Goal: Task Accomplishment & Management: Use online tool/utility

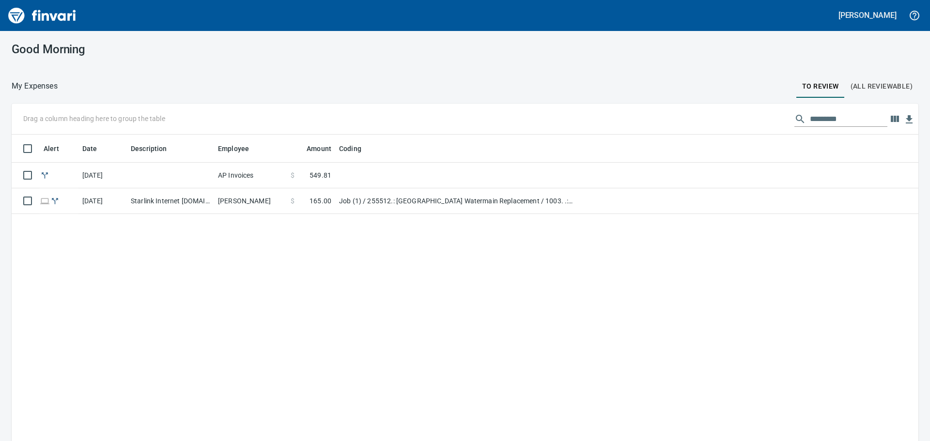
scroll to position [327, 892]
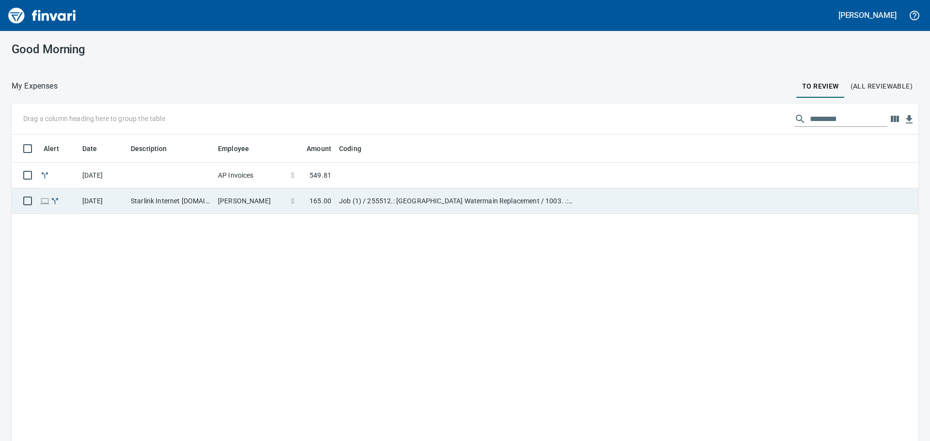
drag, startPoint x: 280, startPoint y: 186, endPoint x: 288, endPoint y: 191, distance: 9.0
click at [280, 185] on td "AP Invoices" at bounding box center [250, 176] width 73 height 26
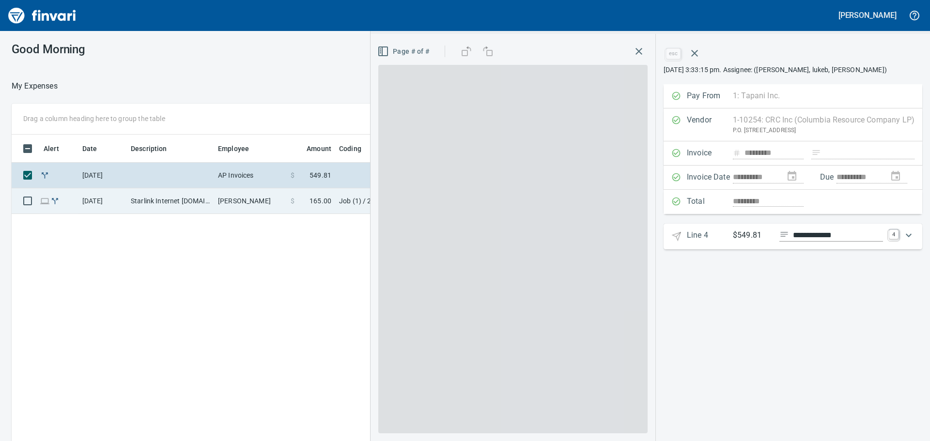
scroll to position [327, 650]
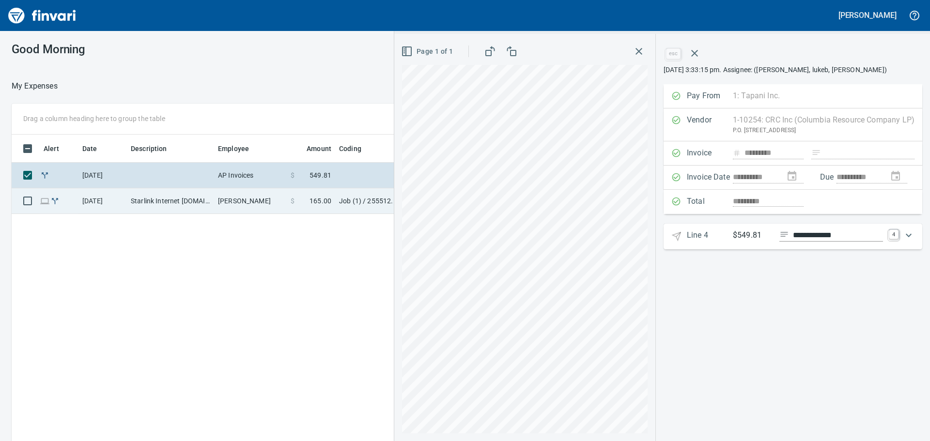
click at [157, 203] on td "Starlink Internet starlink.com CA - 122nd" at bounding box center [170, 201] width 87 height 26
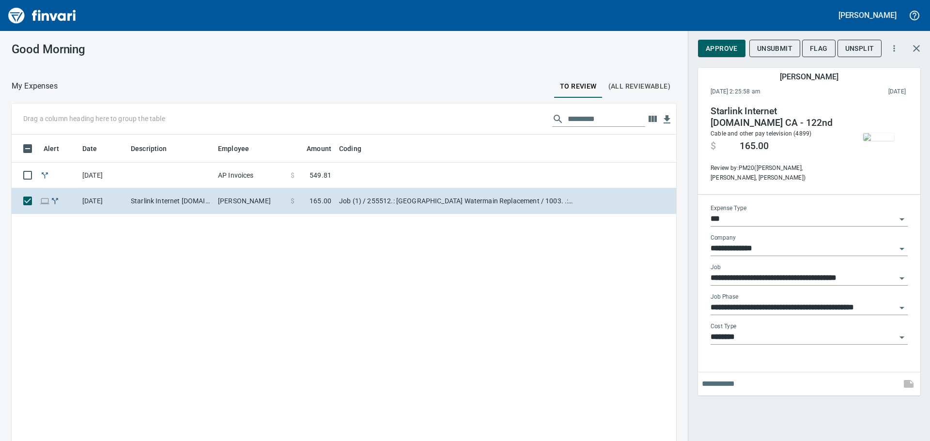
click at [875, 135] on img "button" at bounding box center [878, 137] width 31 height 8
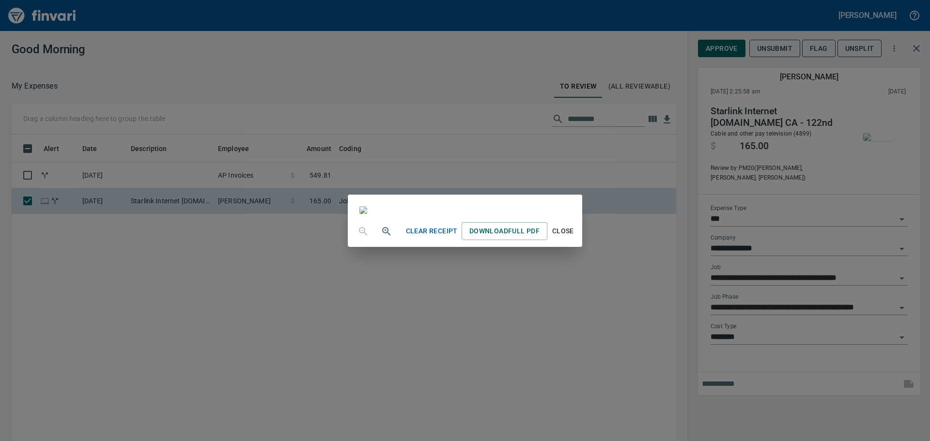
click at [367, 206] on img at bounding box center [363, 210] width 8 height 8
click at [574, 237] on span "Close" at bounding box center [562, 231] width 23 height 12
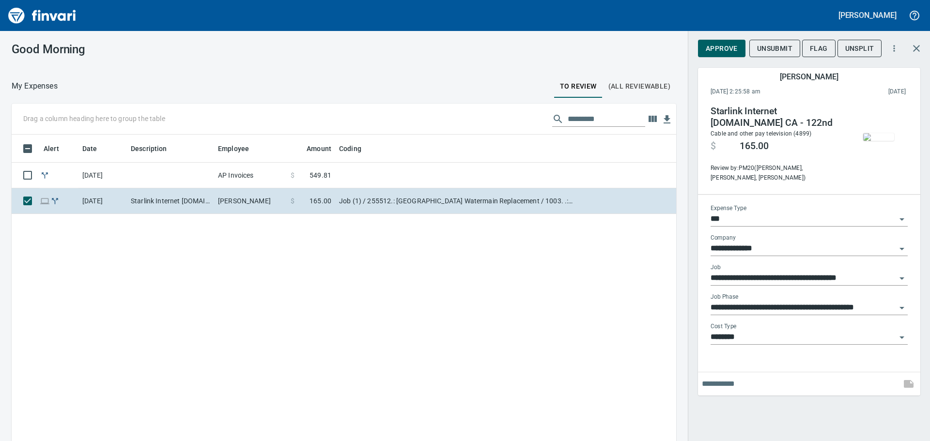
click at [892, 273] on input "**********" at bounding box center [802, 279] width 185 height 14
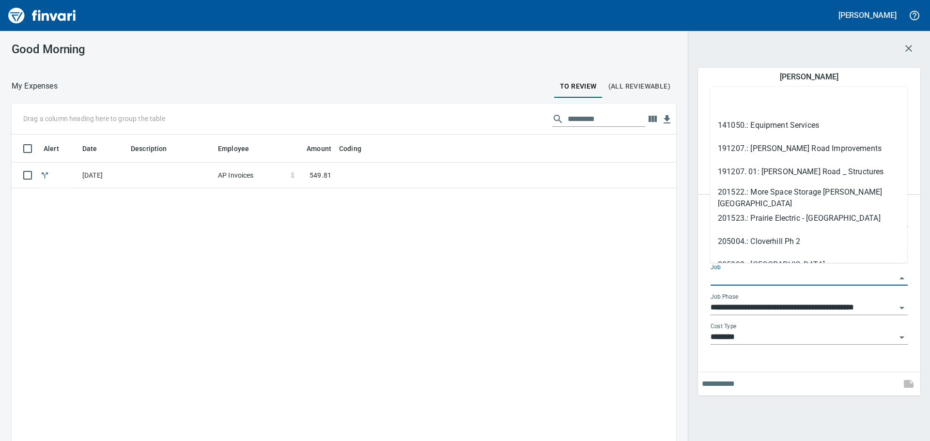
type input "**********"
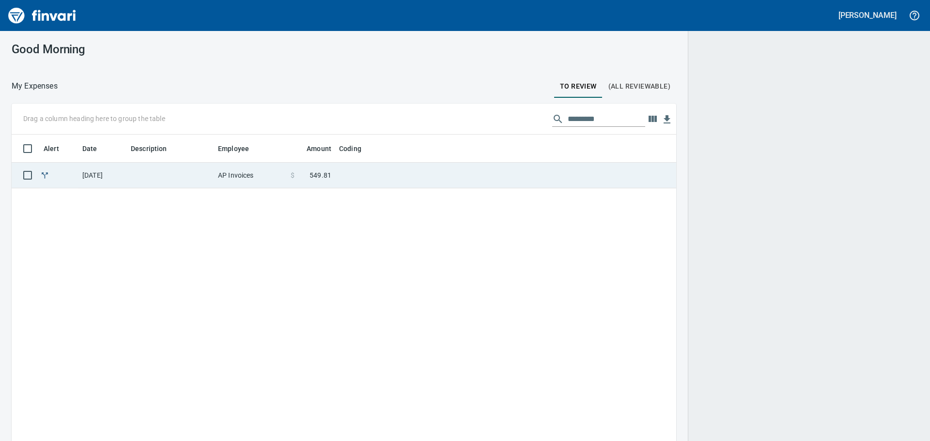
click at [349, 178] on td at bounding box center [456, 176] width 242 height 26
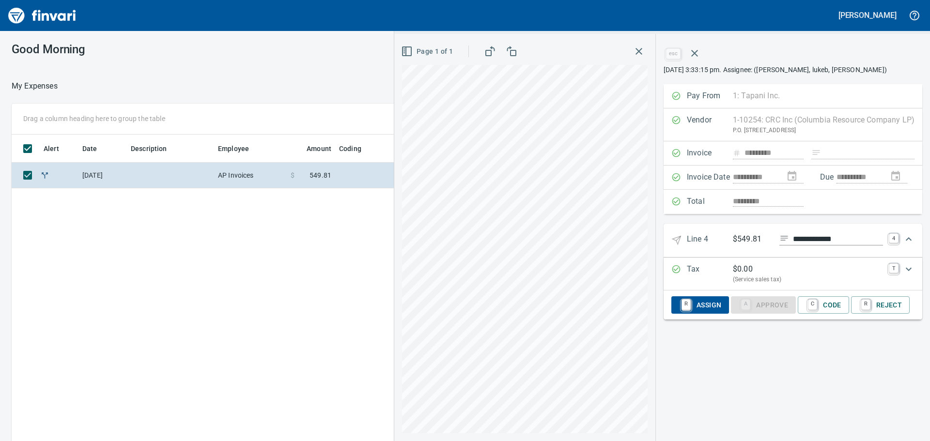
scroll to position [327, 650]
